Goal: Information Seeking & Learning: Learn about a topic

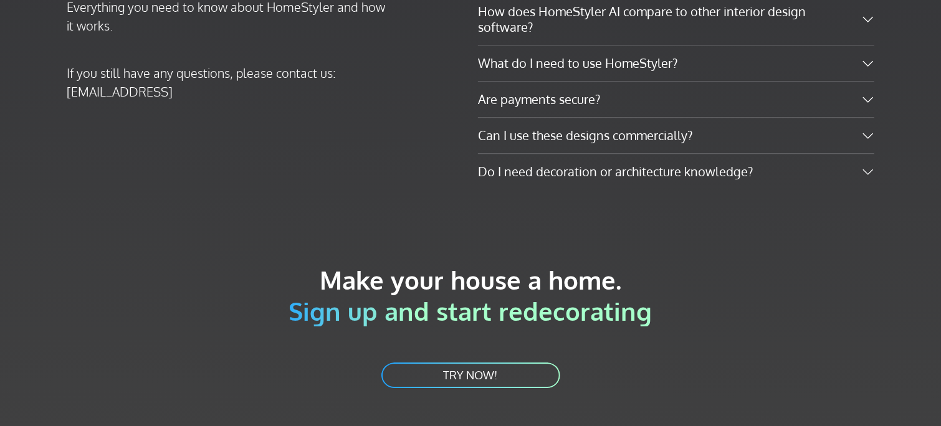
scroll to position [2072, 0]
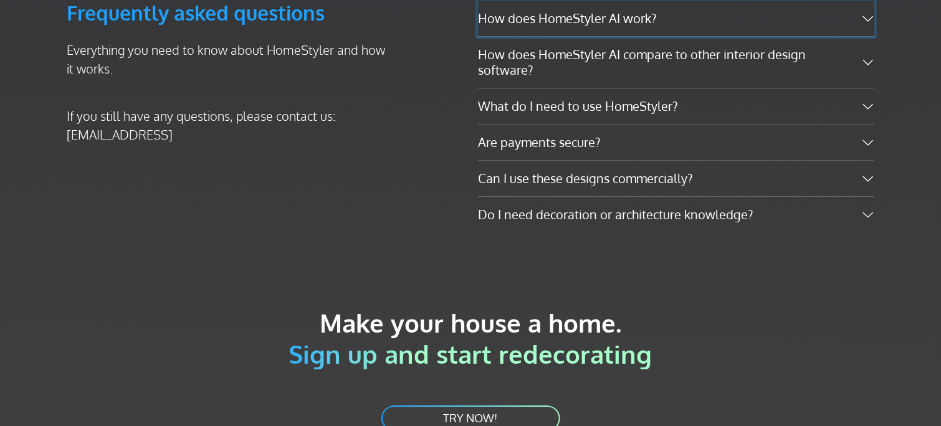
click at [713, 36] on button "How does HomeStyler AI work?" at bounding box center [676, 19] width 397 height 36
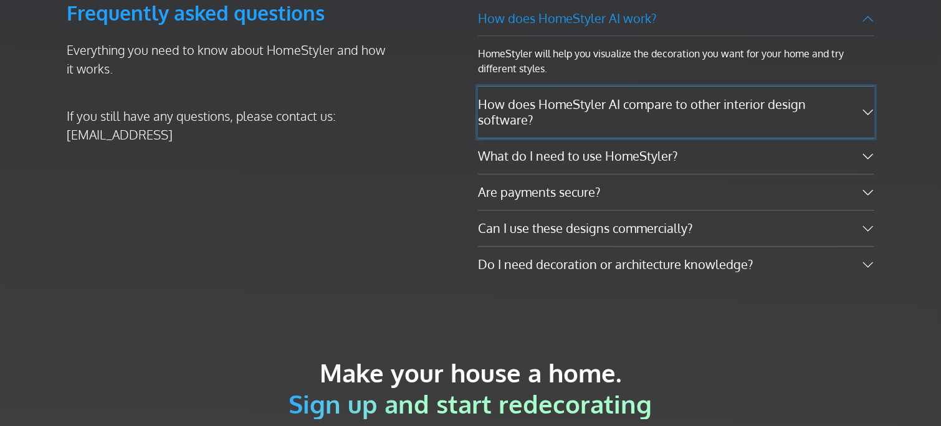
click at [696, 138] on button "How does HomeStyler AI compare to other interior design software?" at bounding box center [676, 112] width 397 height 51
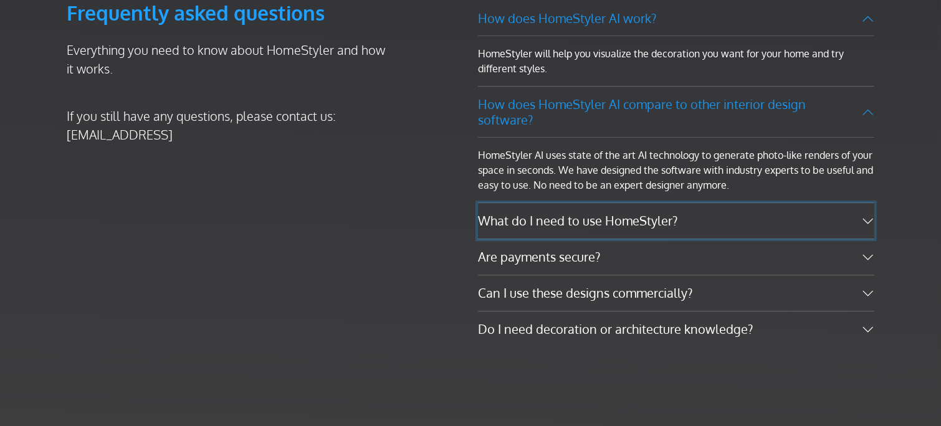
click at [681, 239] on button "What do I need to use HomeStyler?" at bounding box center [676, 221] width 397 height 36
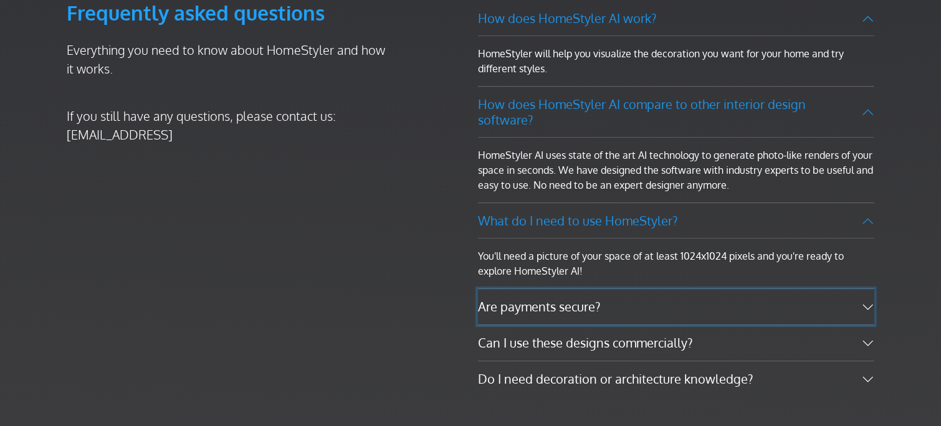
click at [634, 325] on button "Are payments secure?" at bounding box center [676, 307] width 397 height 36
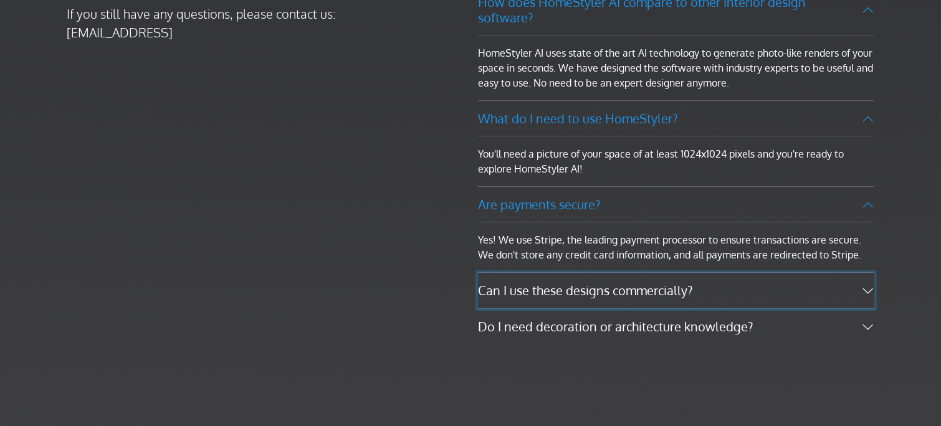
click at [657, 309] on button "Can I use these designs commercially?" at bounding box center [676, 291] width 397 height 36
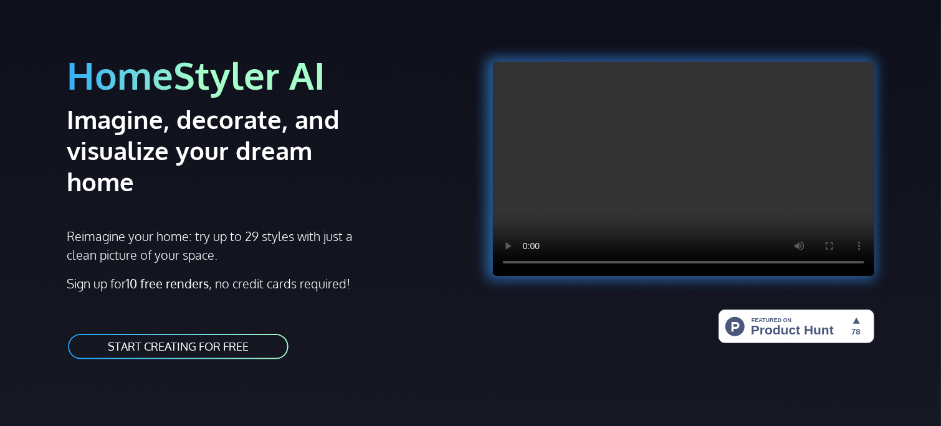
scroll to position [0, 0]
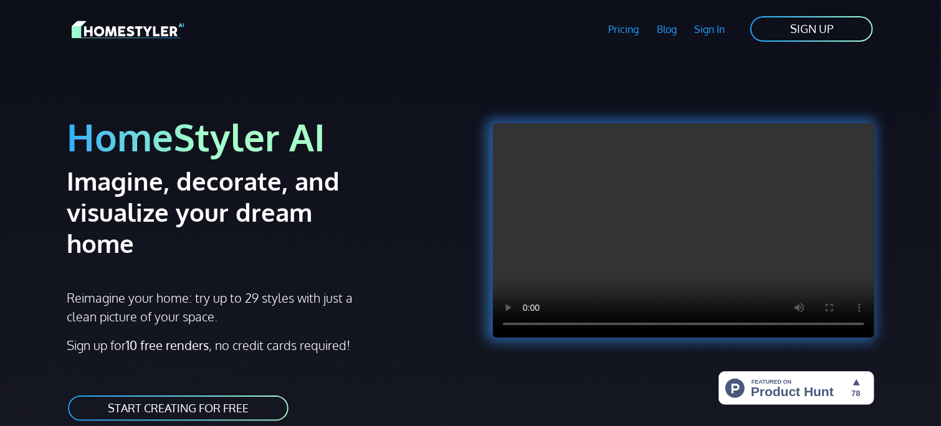
click at [612, 27] on link "Pricing" at bounding box center [624, 29] width 49 height 29
click at [837, 94] on div at bounding box center [676, 208] width 397 height 268
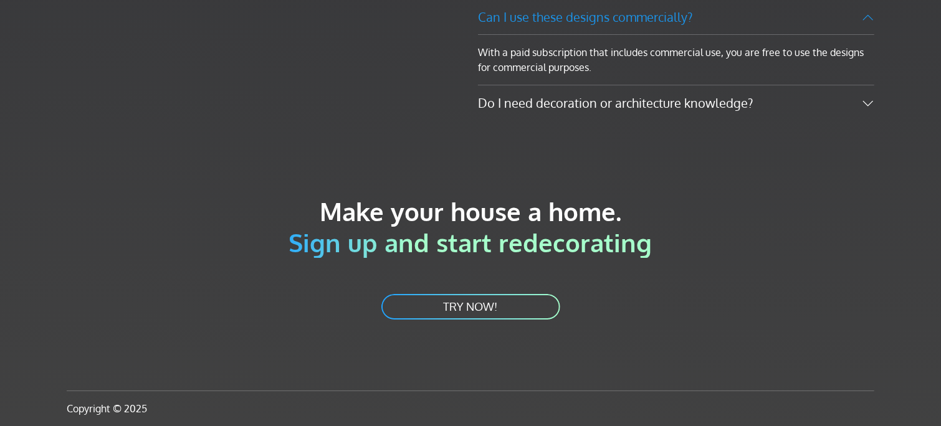
scroll to position [2062, 0]
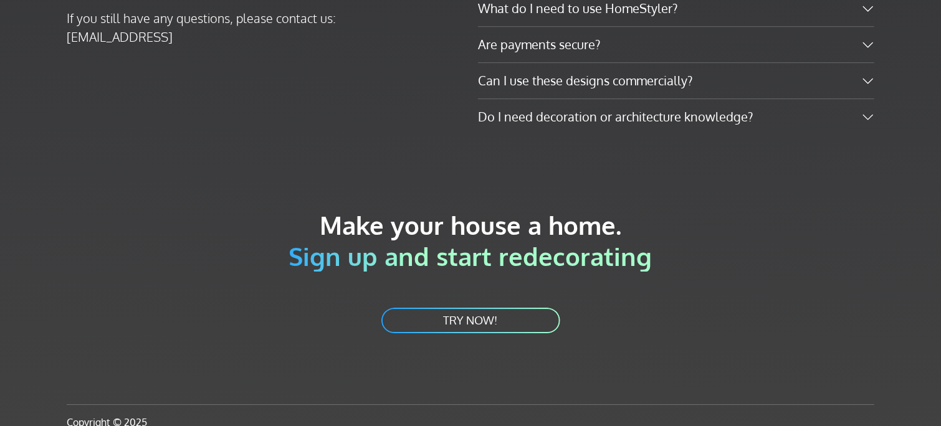
scroll to position [2277, 0]
